Goal: Transaction & Acquisition: Purchase product/service

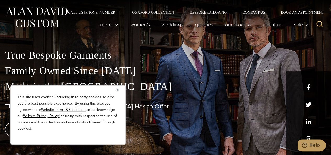
click at [117, 92] on button "Close" at bounding box center [120, 90] width 6 height 6
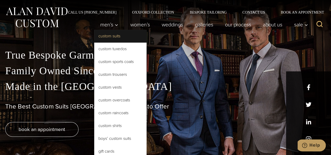
click at [121, 38] on link "Custom Suits" at bounding box center [120, 36] width 52 height 13
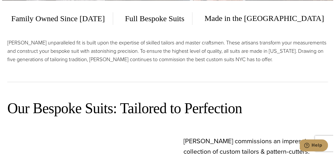
scroll to position [106, 0]
